Goal: Information Seeking & Learning: Learn about a topic

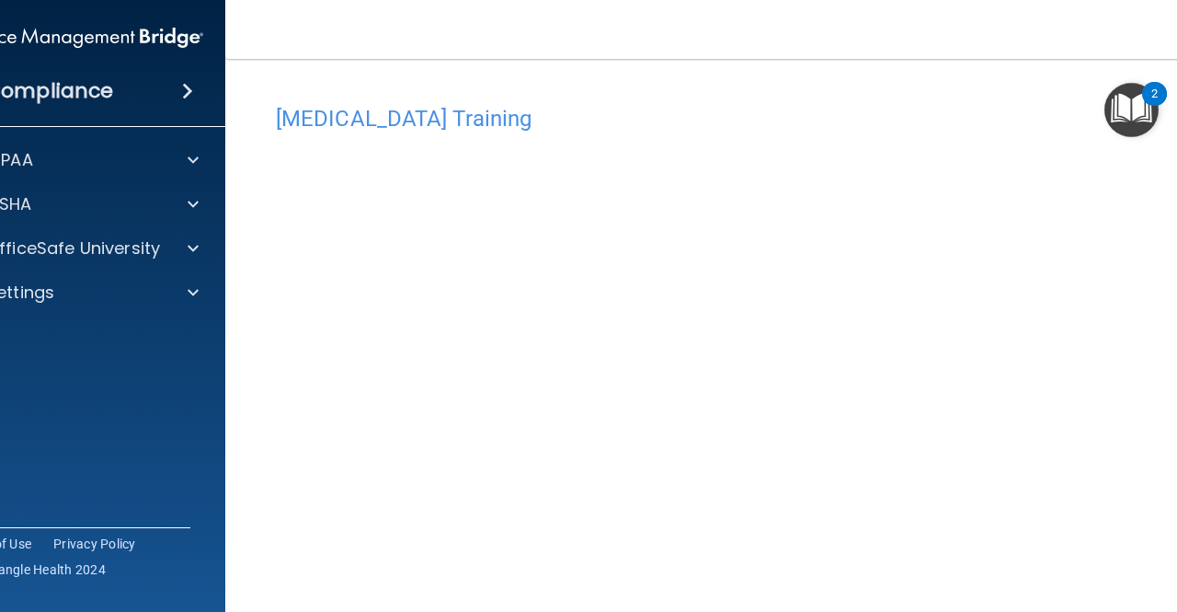
scroll to position [37, 0]
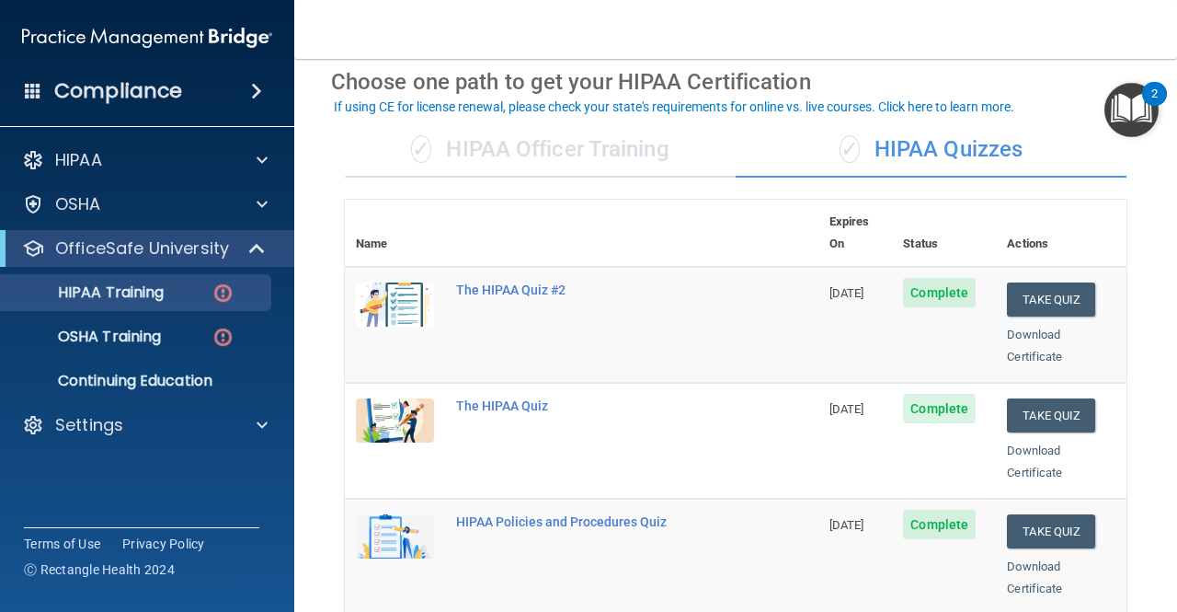
scroll to position [76, 0]
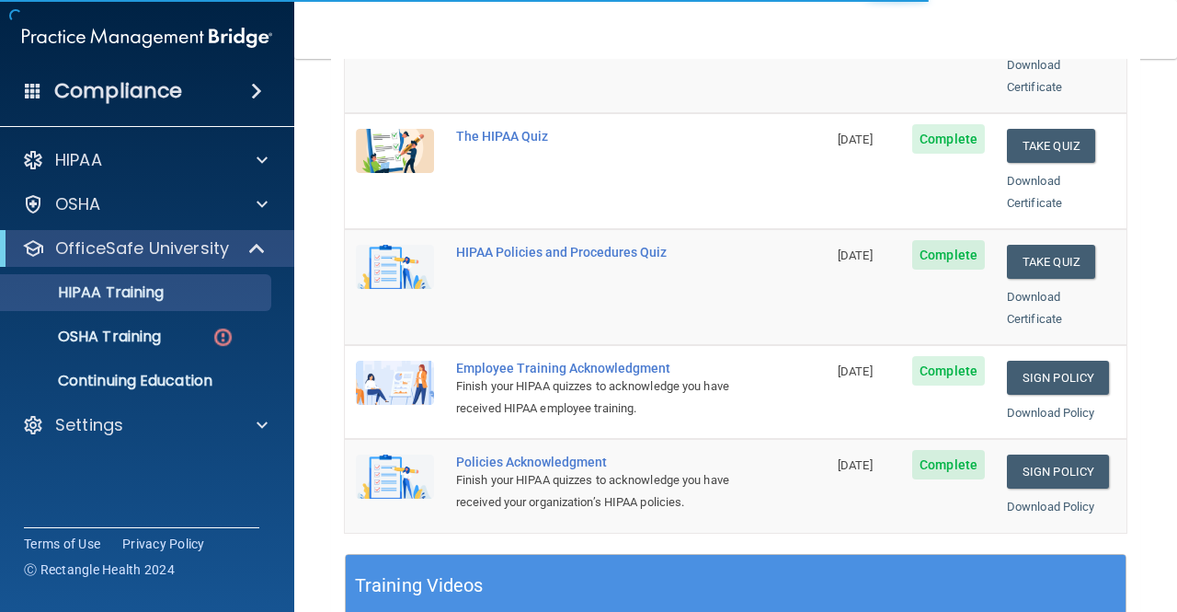
scroll to position [350, 0]
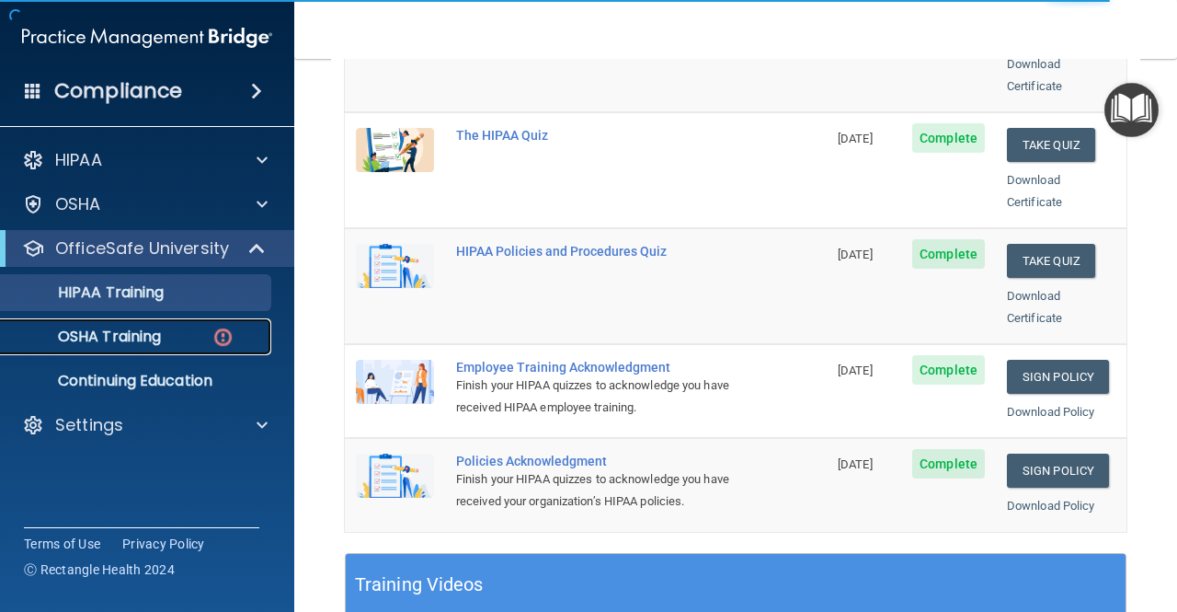
click at [215, 328] on img at bounding box center [223, 337] width 23 height 23
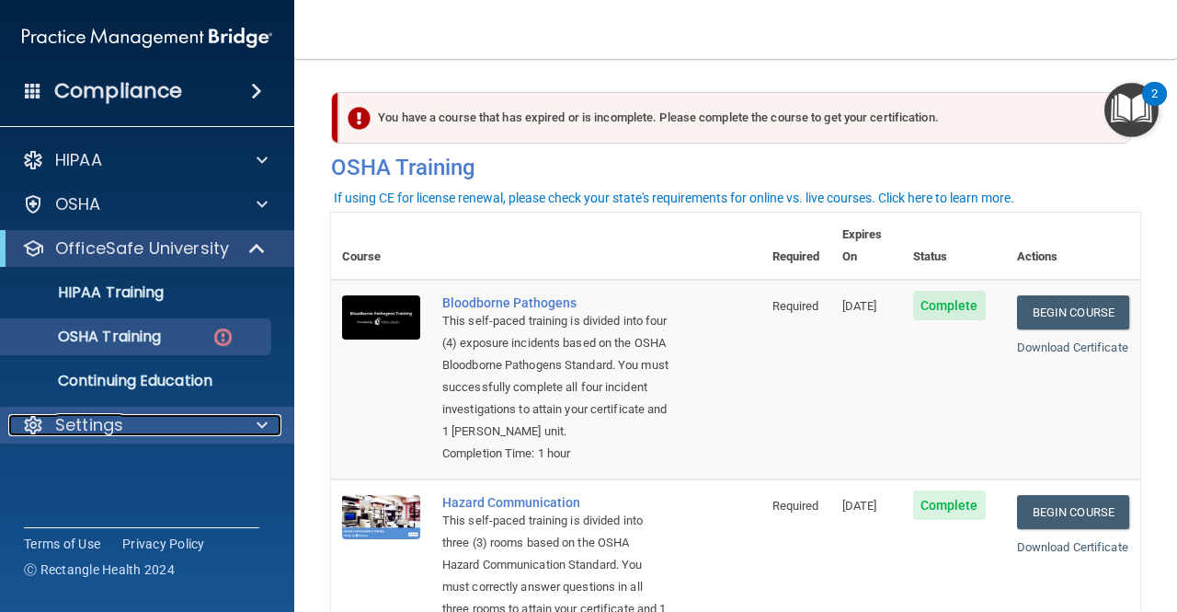
click at [260, 424] on span at bounding box center [262, 425] width 11 height 22
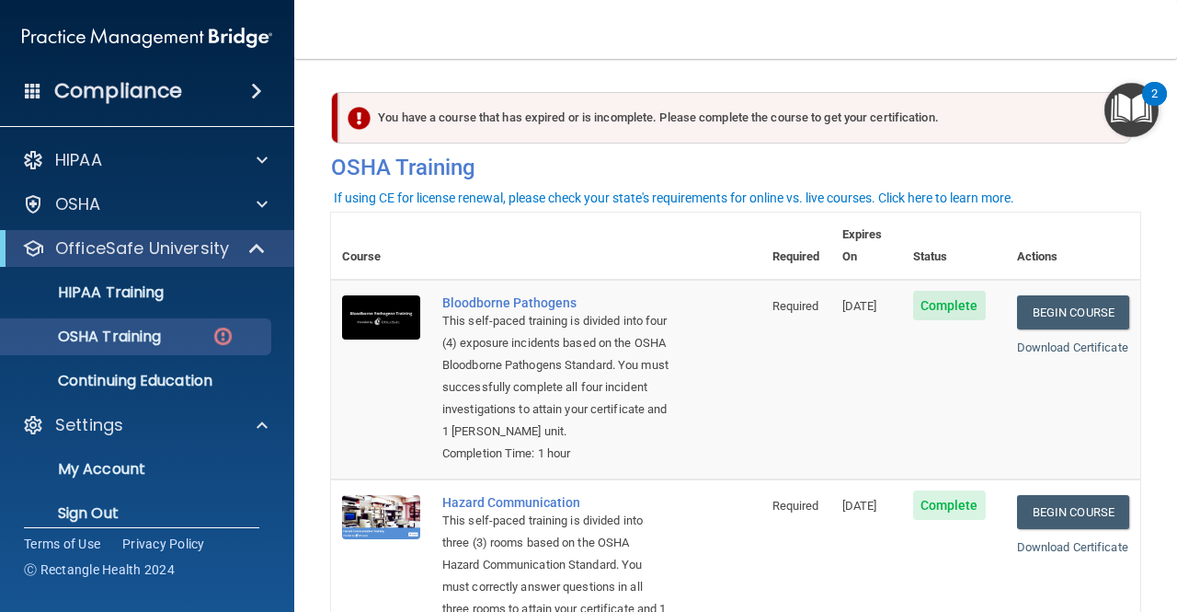
click at [235, 98] on div "Compliance" at bounding box center [147, 91] width 294 height 40
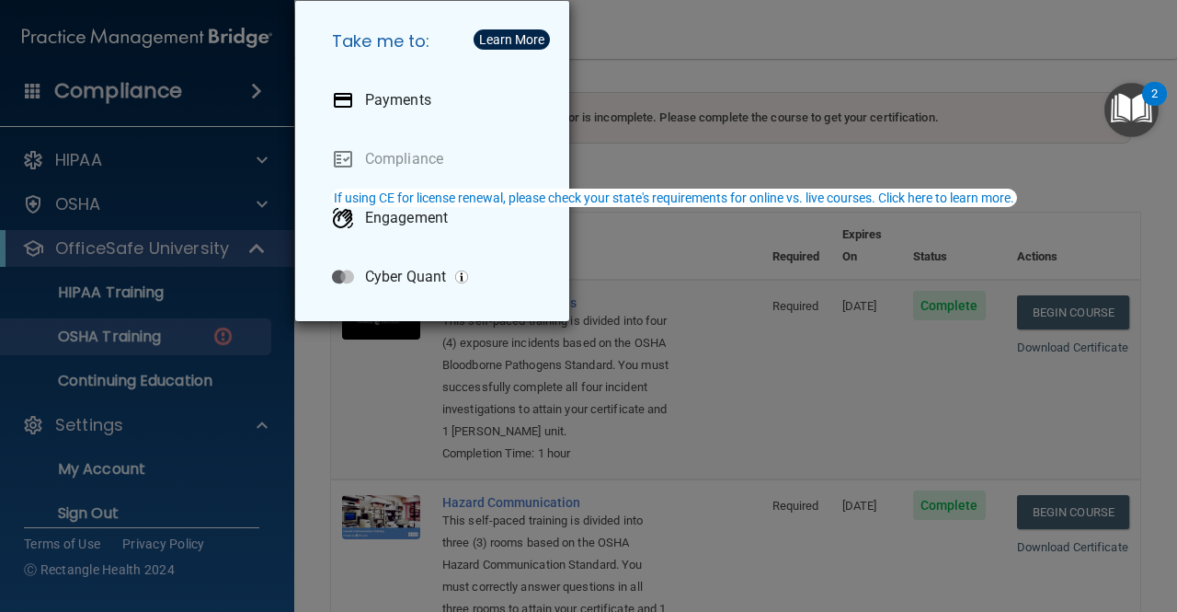
click at [246, 106] on div "Take me to: Payments Compliance Engagement Cyber Quant" at bounding box center [588, 306] width 1177 height 612
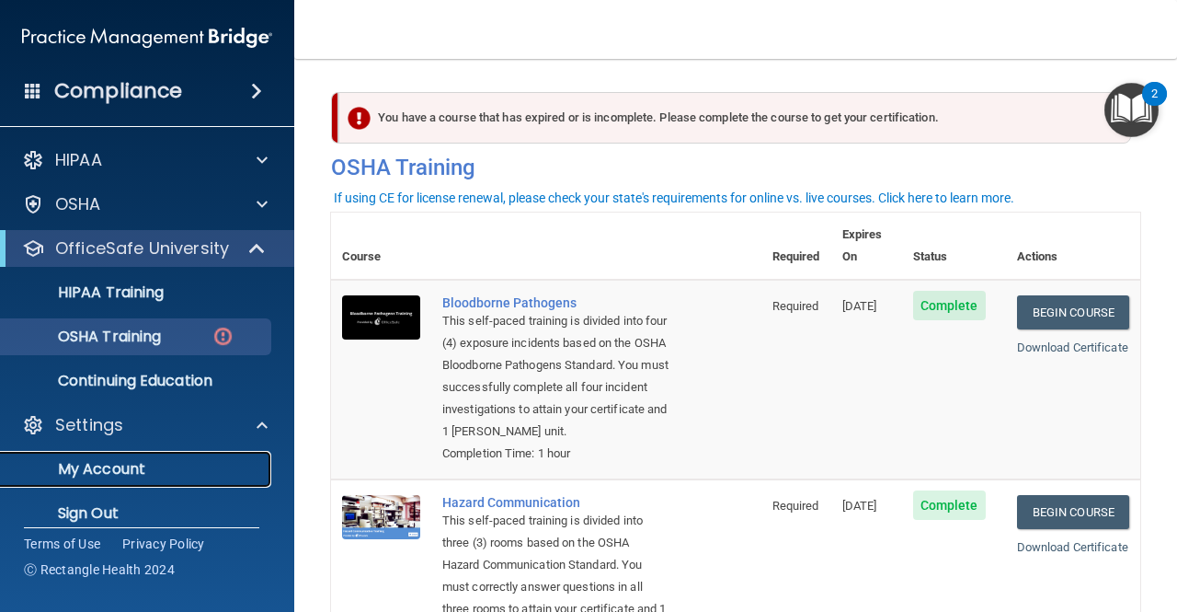
click at [162, 464] on p "My Account" at bounding box center [137, 469] width 251 height 18
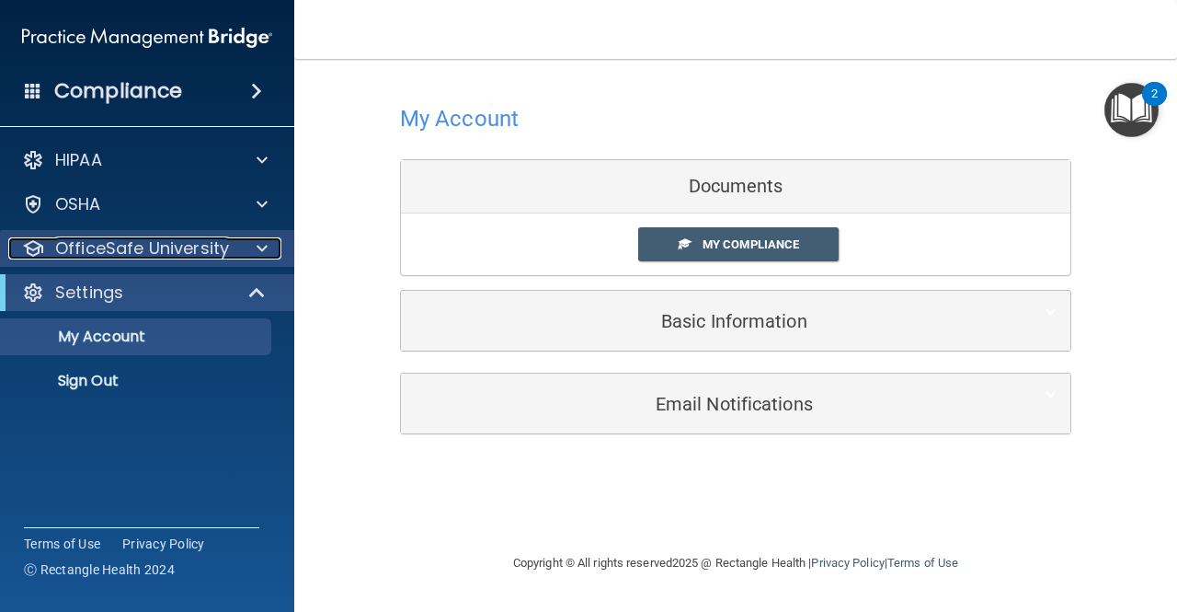
click at [274, 255] on div at bounding box center [259, 248] width 46 height 22
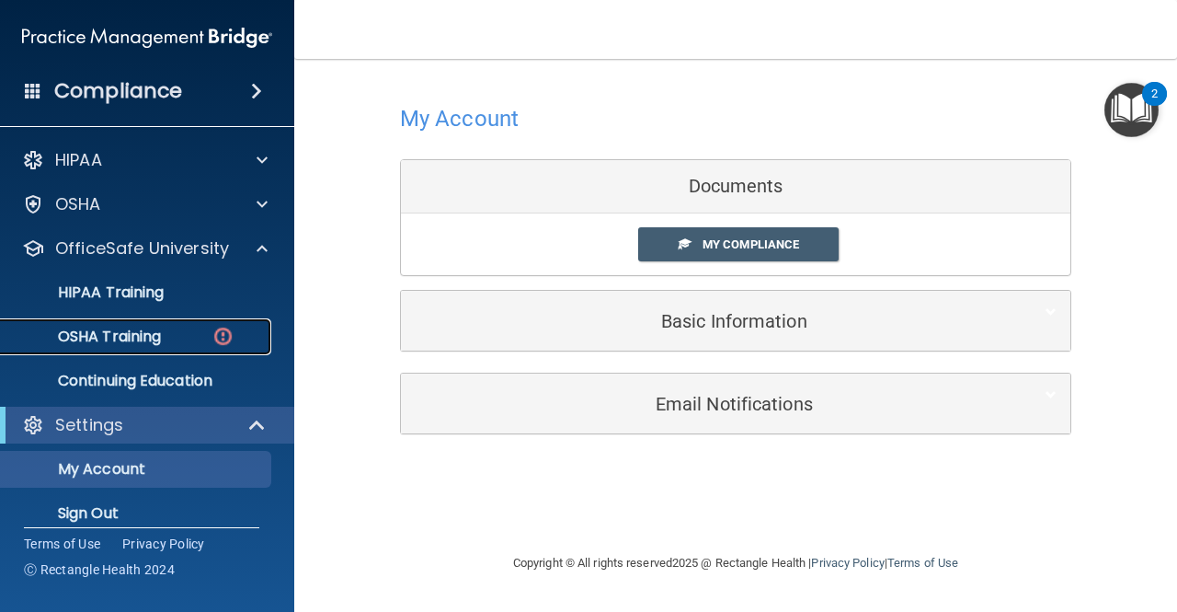
click at [223, 327] on img at bounding box center [223, 336] width 23 height 23
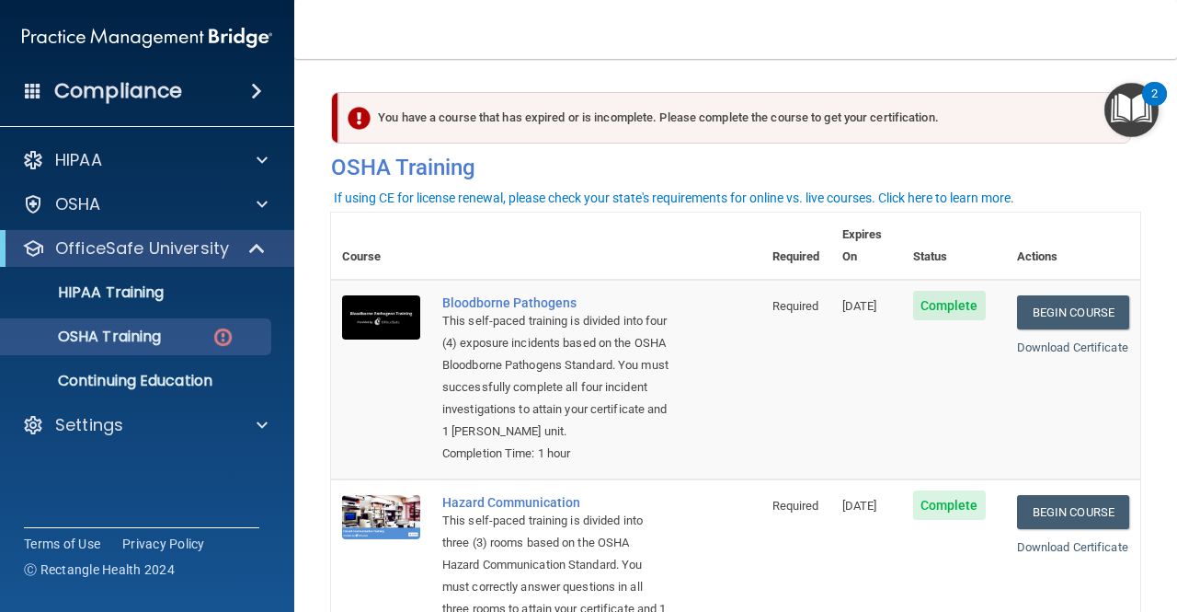
click at [1143, 112] on img "Open Resource Center, 2 new notifications" at bounding box center [1132, 110] width 54 height 54
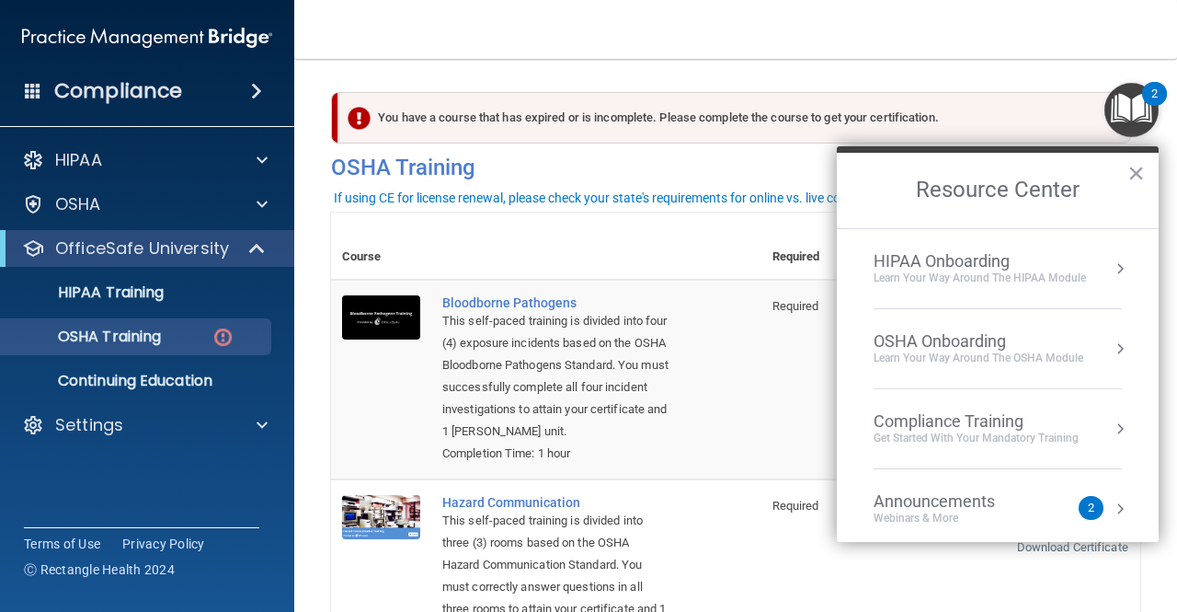
scroll to position [99, 0]
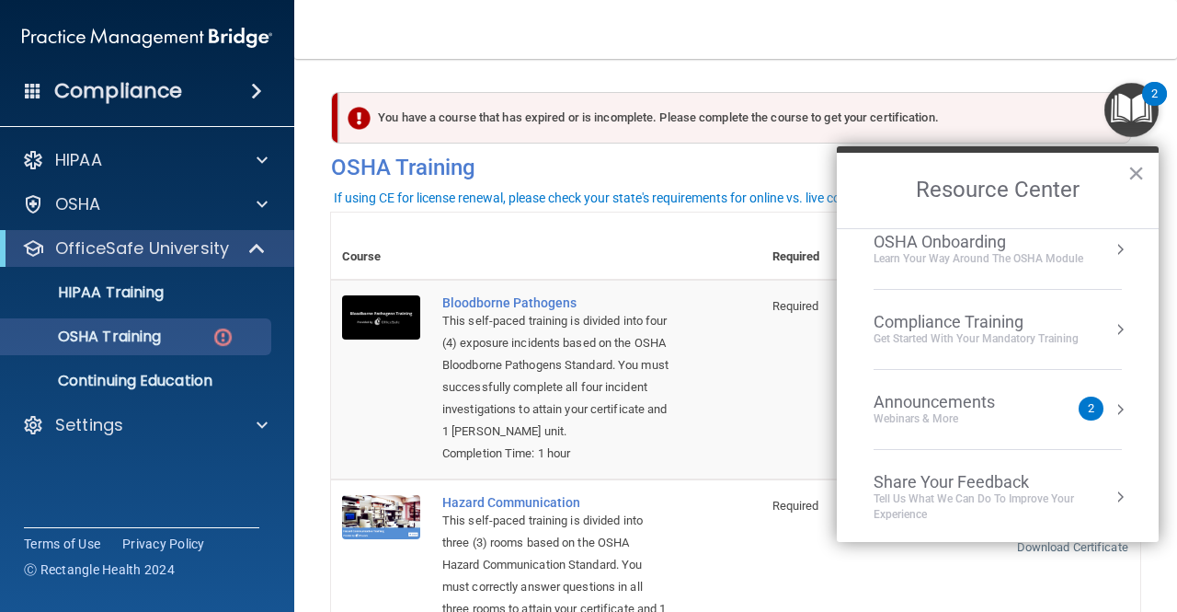
click at [1096, 407] on div "Announcements Webinars & More 2" at bounding box center [998, 409] width 248 height 35
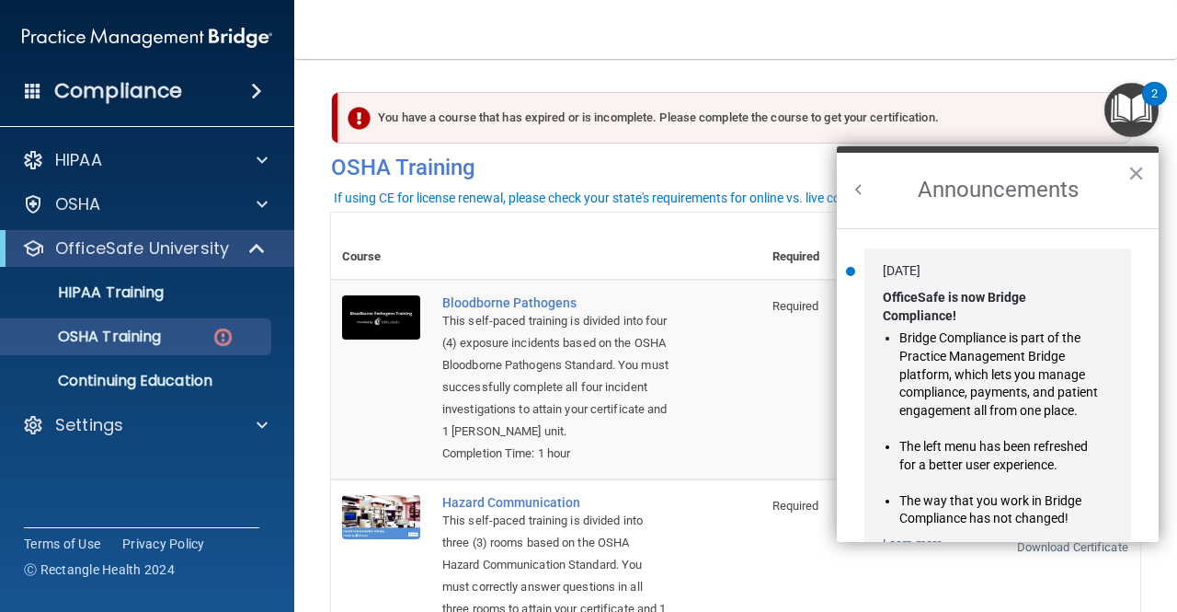
scroll to position [0, 0]
click at [863, 194] on button "Back to Resource Center Home" at bounding box center [859, 189] width 18 height 18
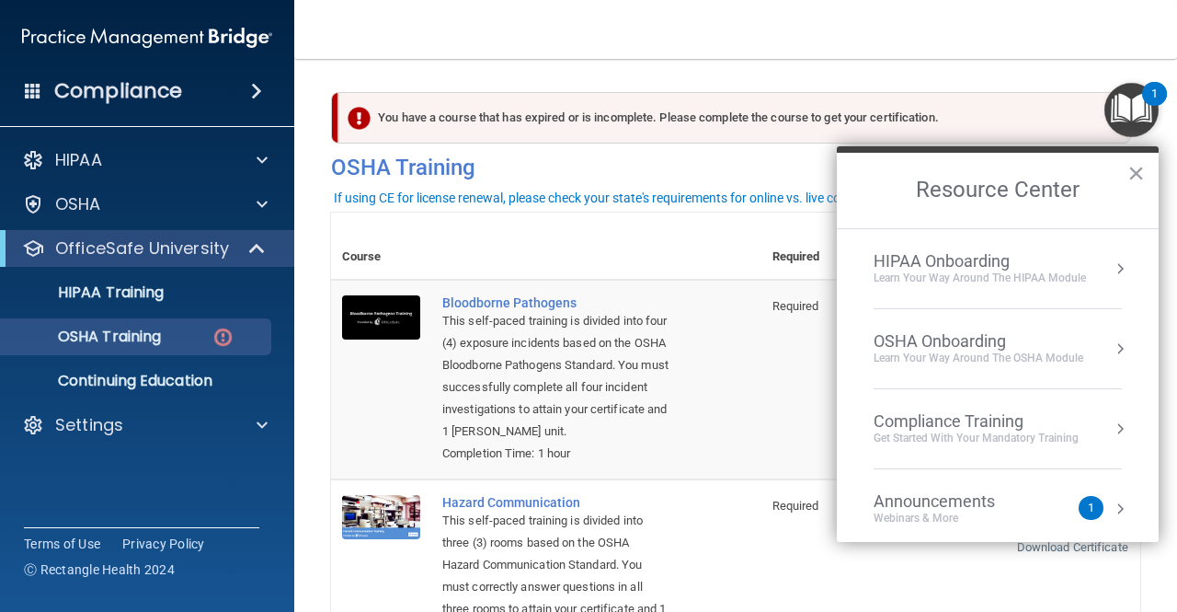
click at [1111, 424] on button "Resource Center" at bounding box center [1120, 428] width 18 height 18
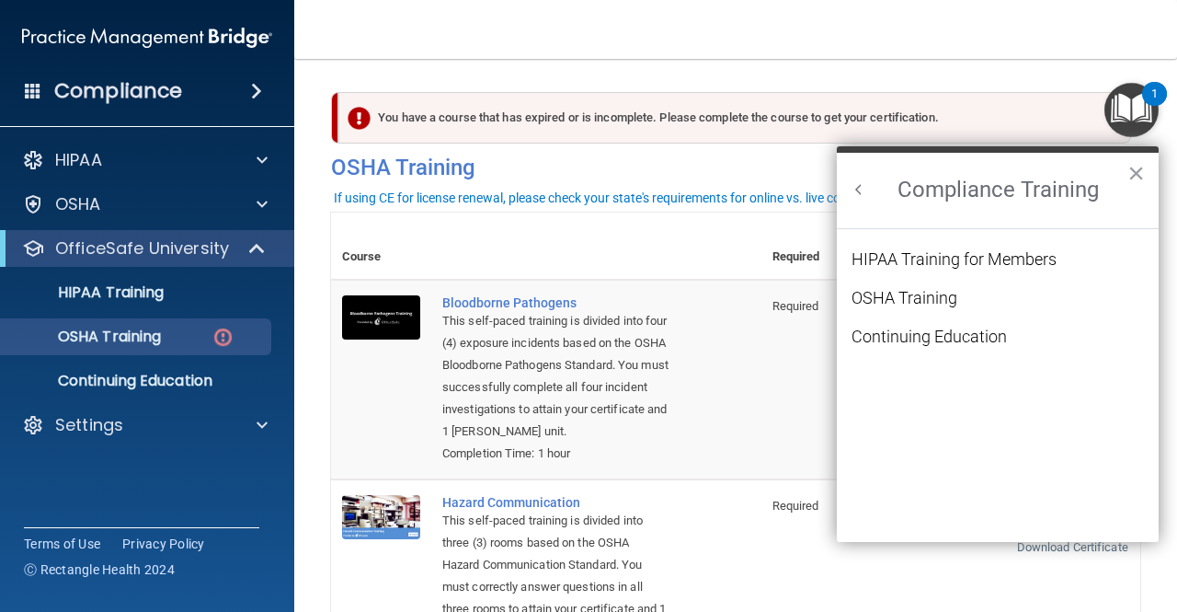
click at [854, 183] on button "Back to Resource Center Home" at bounding box center [859, 189] width 18 height 18
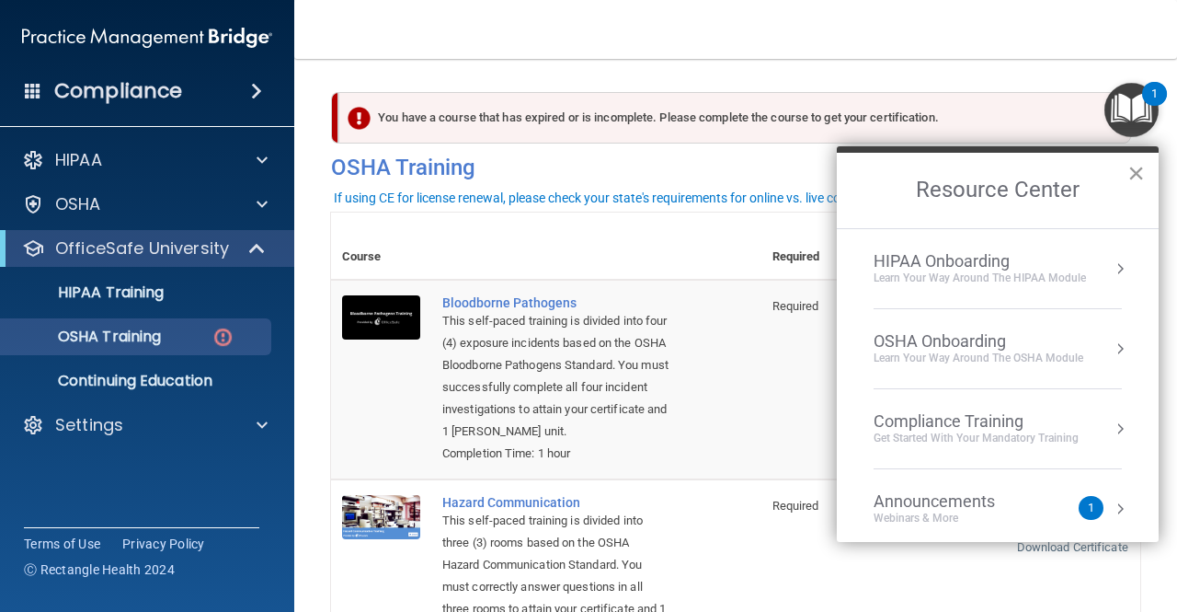
click at [1131, 174] on button "×" at bounding box center [1136, 172] width 17 height 29
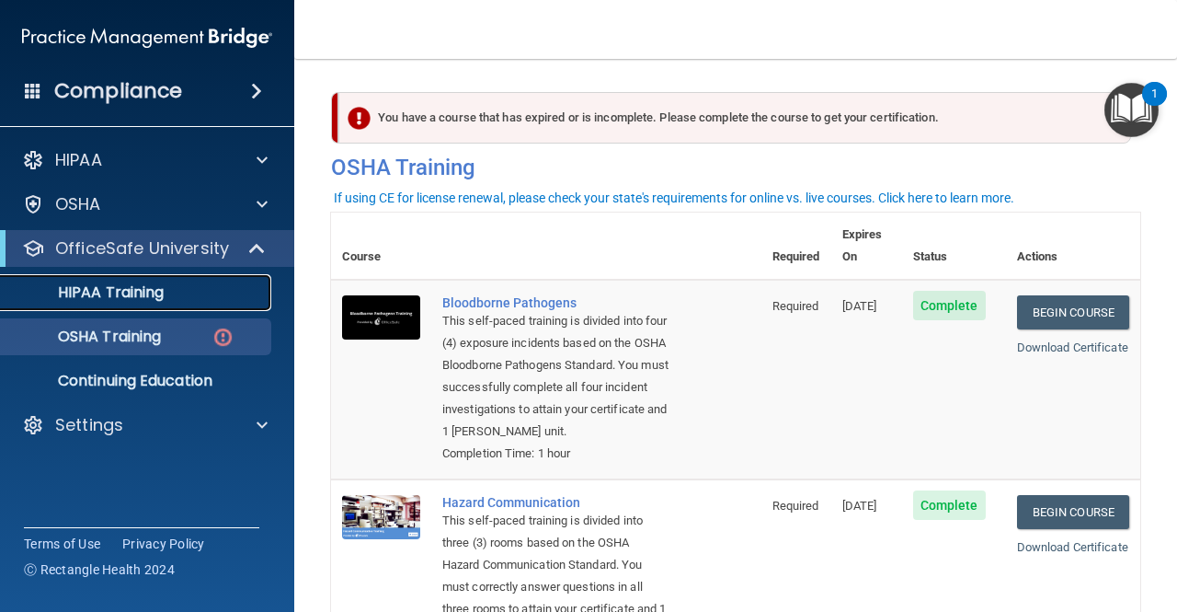
click at [200, 302] on link "HIPAA Training" at bounding box center [127, 292] width 290 height 37
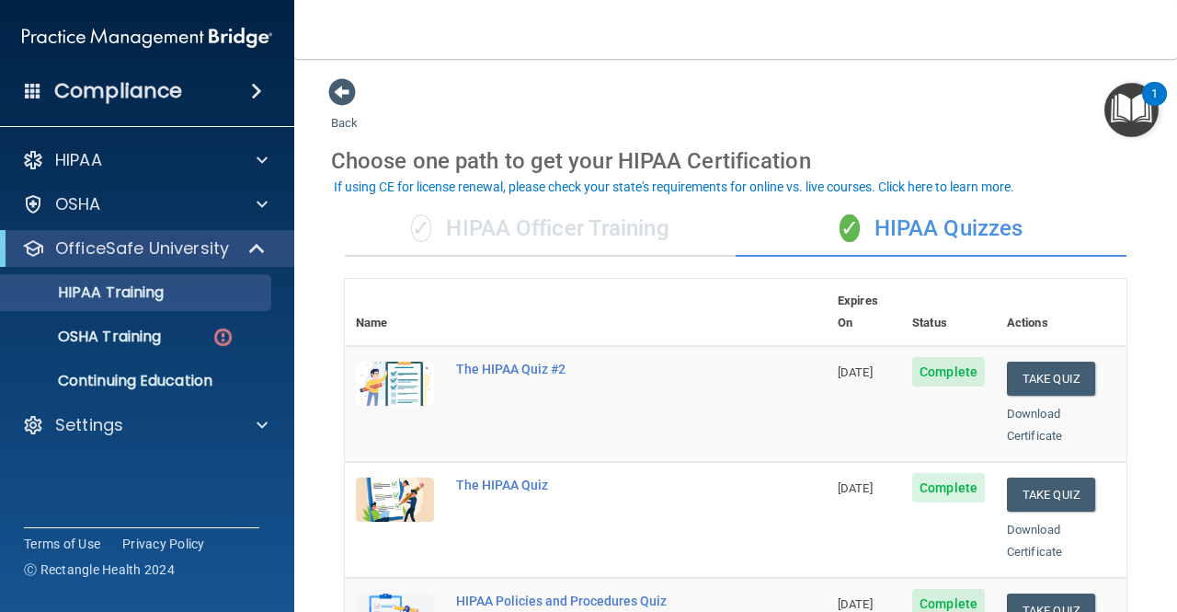
click at [550, 235] on div "✓ HIPAA Officer Training" at bounding box center [540, 228] width 391 height 55
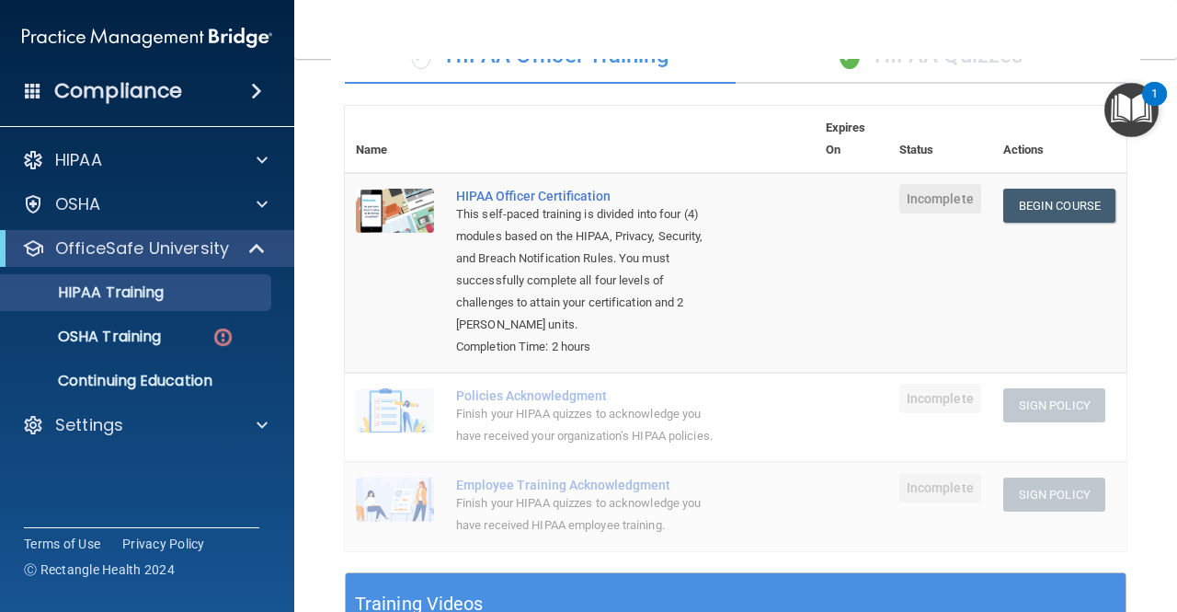
scroll to position [167, 0]
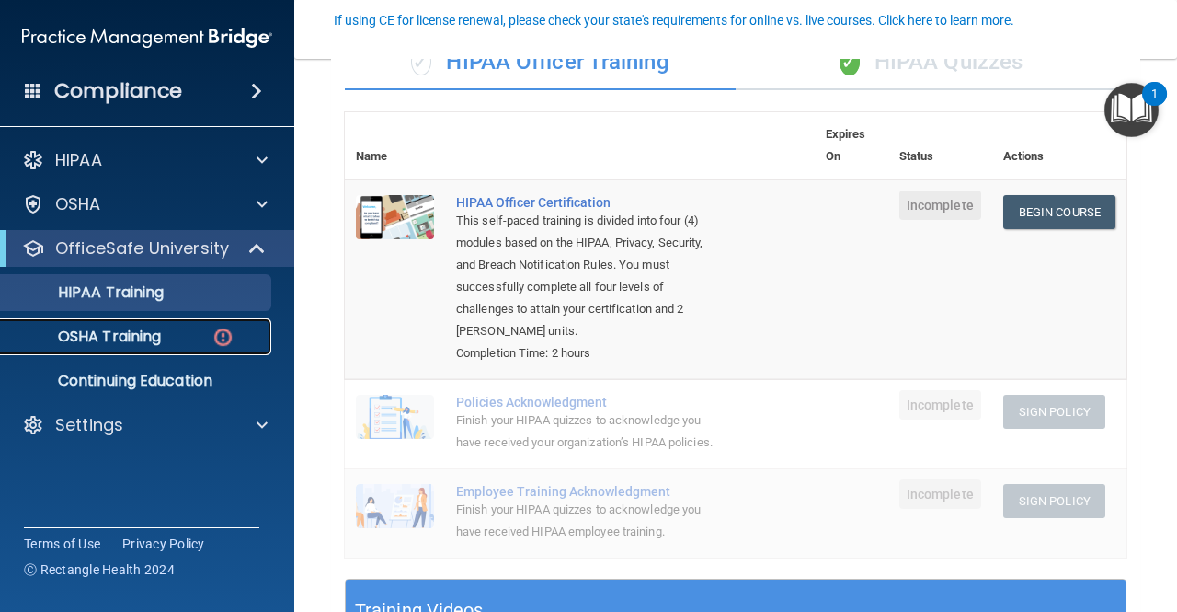
click at [155, 333] on p "OSHA Training" at bounding box center [86, 336] width 149 height 18
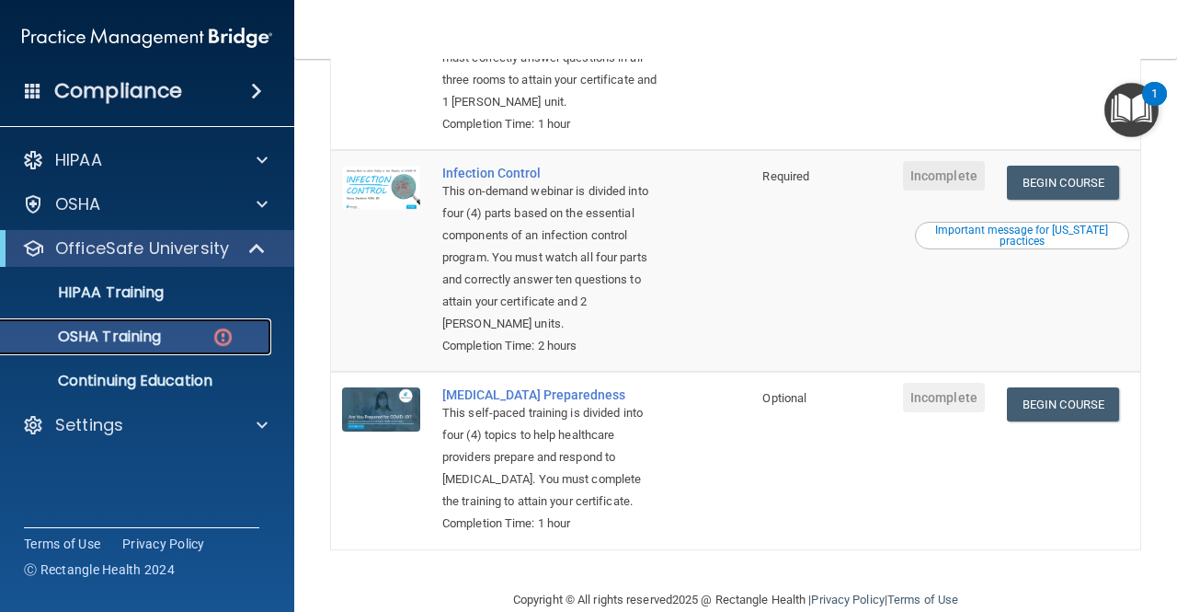
scroll to position [531, 0]
